Goal: Task Accomplishment & Management: Use online tool/utility

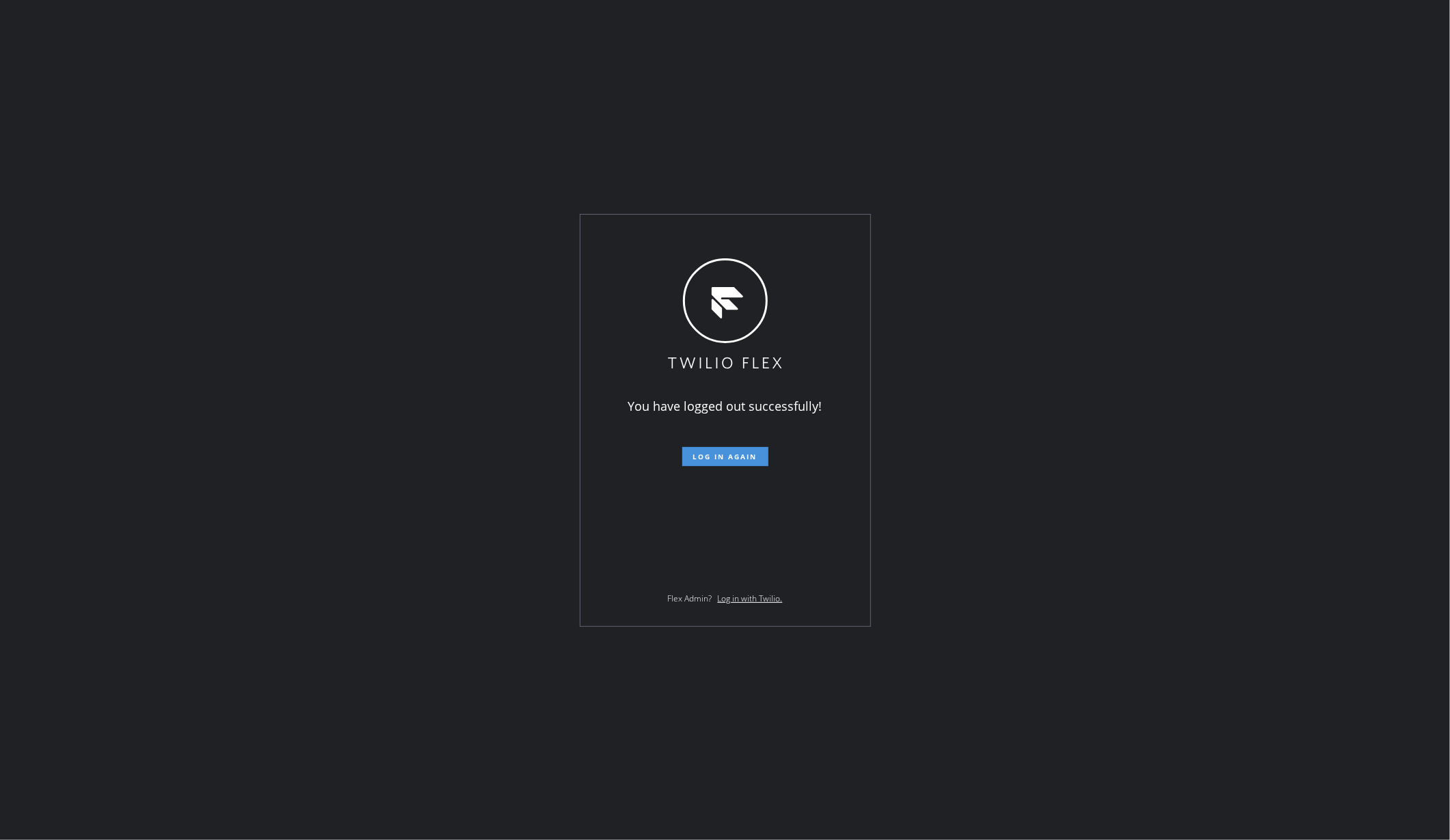
click at [723, 458] on span "Log in again" at bounding box center [725, 456] width 64 height 10
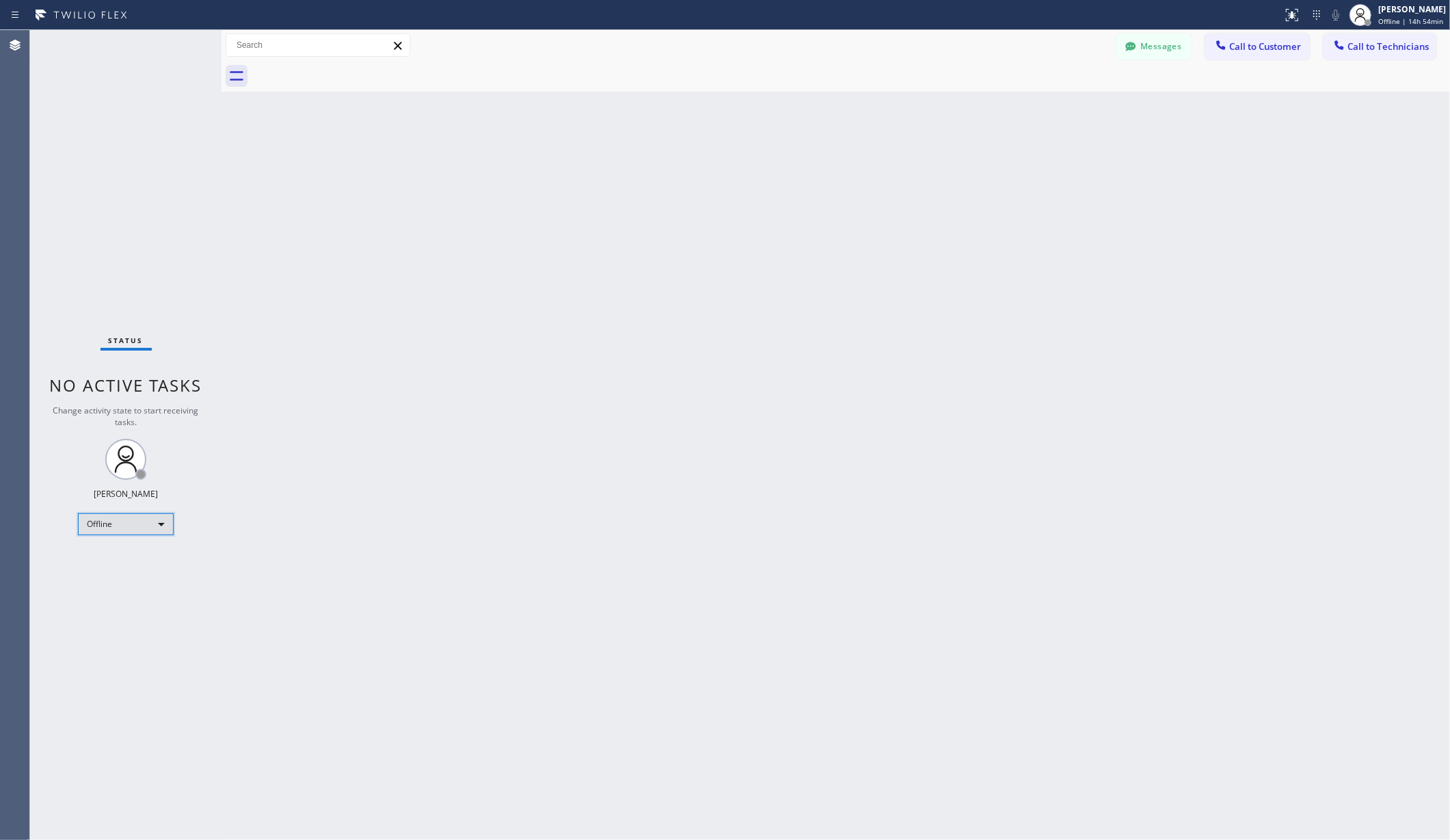
click at [104, 528] on div "Offline" at bounding box center [125, 524] width 96 height 22
click at [116, 578] on li "Unavailable" at bounding box center [125, 578] width 92 height 17
click at [493, 562] on div "Back to Dashboard Change Sender ID Customers Technicians AA Adam Arseneault 09/…" at bounding box center [836, 435] width 1229 height 810
drag, startPoint x: 310, startPoint y: 373, endPoint x: 265, endPoint y: 551, distance: 183.6
click at [309, 378] on div "Back to Dashboard Change Sender ID Customers Technicians AA Adam Arseneault 09/…" at bounding box center [836, 435] width 1229 height 810
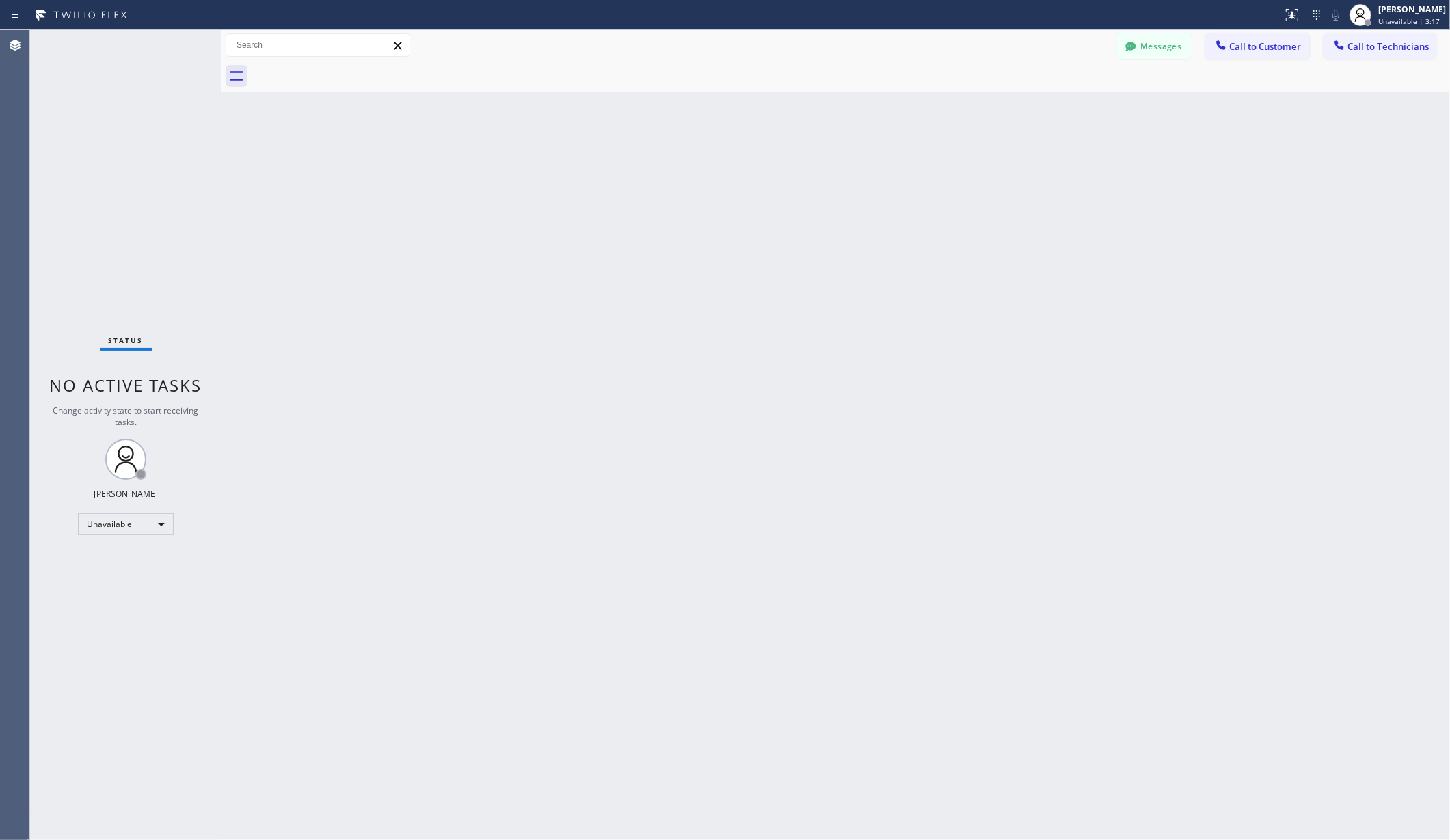
click at [362, 804] on div "Back to Dashboard Change Sender ID Customers Technicians AA Adam Arseneault 09/…" at bounding box center [836, 435] width 1229 height 810
